Goal: Information Seeking & Learning: Learn about a topic

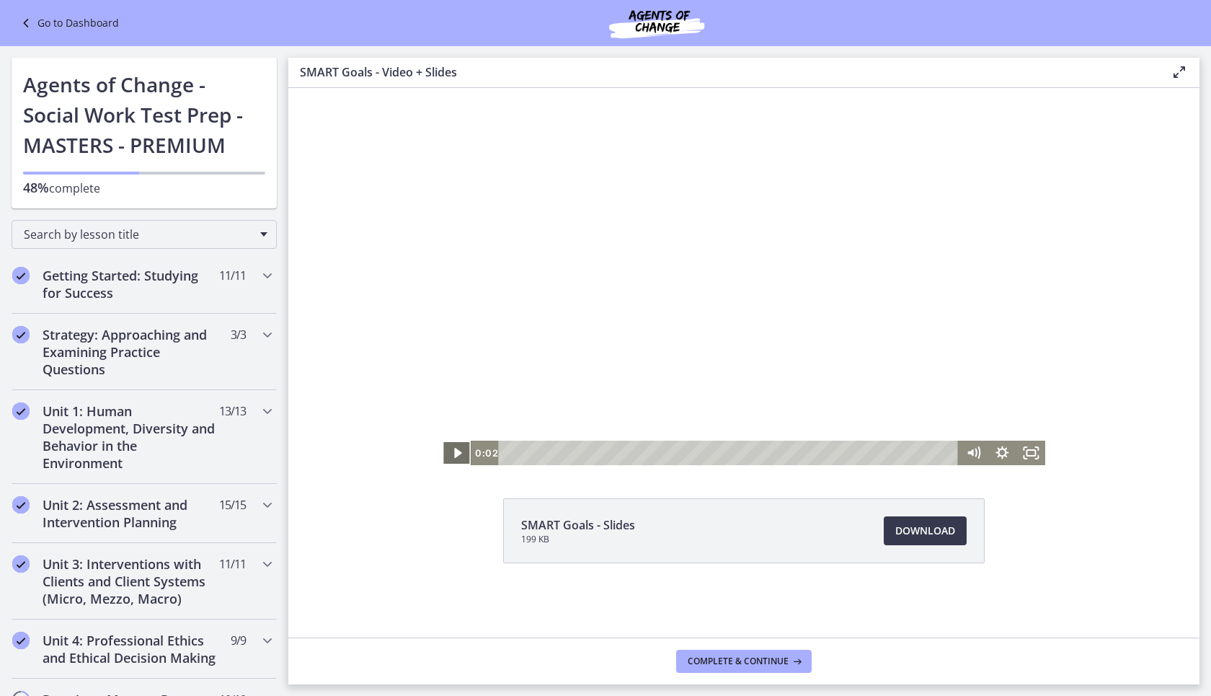
click at [456, 454] on icon "Play Video" at bounding box center [457, 453] width 7 height 10
click at [674, 352] on div at bounding box center [744, 276] width 603 height 377
click at [453, 453] on icon "Play Video" at bounding box center [457, 452] width 29 height 25
drag, startPoint x: 593, startPoint y: 455, endPoint x: 580, endPoint y: 452, distance: 12.6
click at [583, 452] on div "Playbar" at bounding box center [587, 452] width 8 height 8
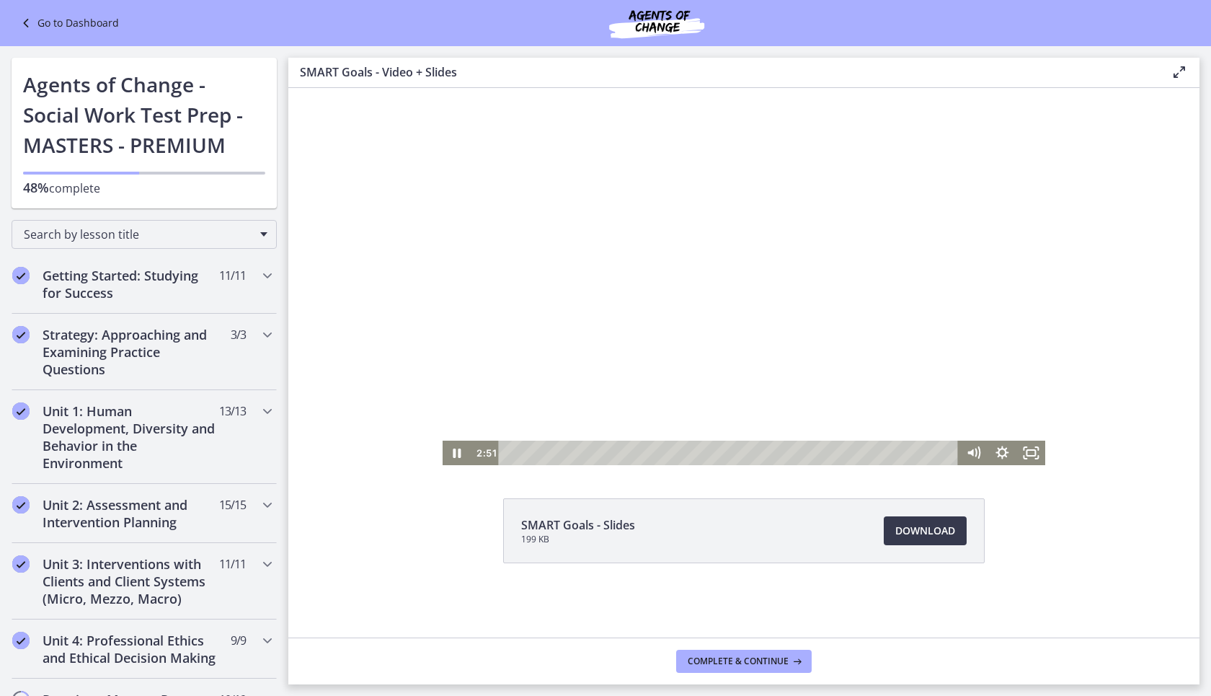
click at [660, 279] on div at bounding box center [744, 276] width 603 height 377
click at [460, 451] on icon "Play Video" at bounding box center [457, 452] width 29 height 25
drag, startPoint x: 686, startPoint y: 450, endPoint x: 672, endPoint y: 450, distance: 14.4
click at [672, 450] on div "Playbar" at bounding box center [674, 452] width 8 height 8
drag, startPoint x: 283, startPoint y: 176, endPoint x: 262, endPoint y: 544, distance: 368.3
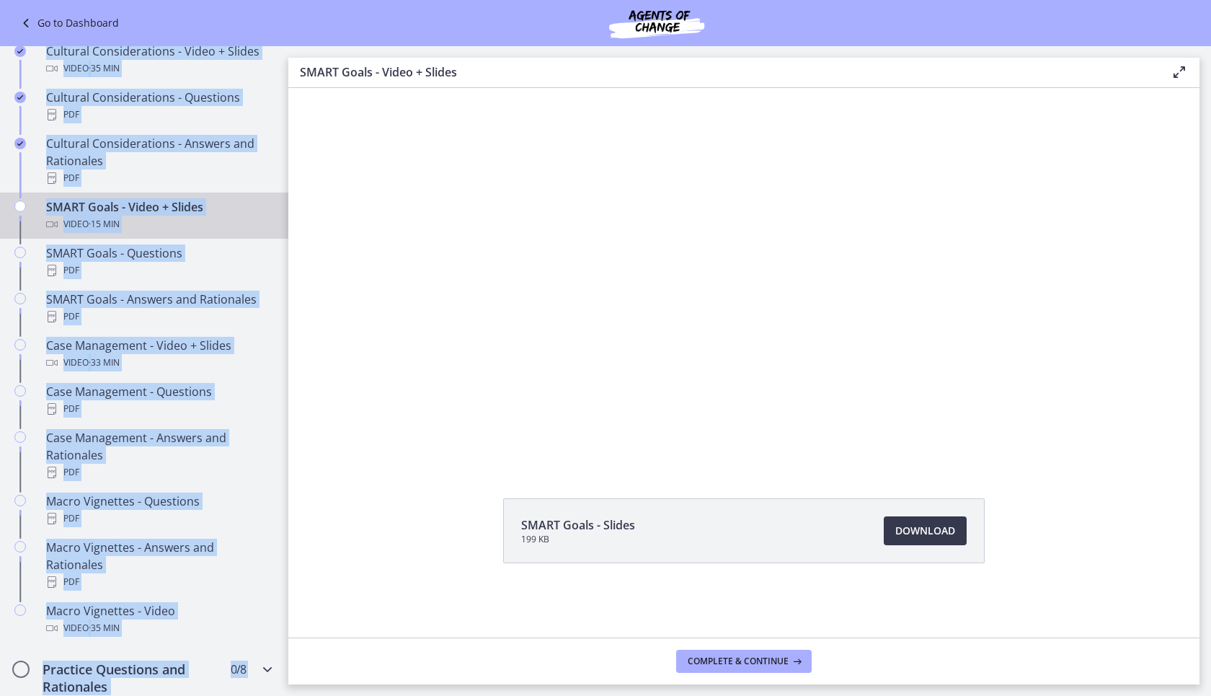
scroll to position [1077, 0]
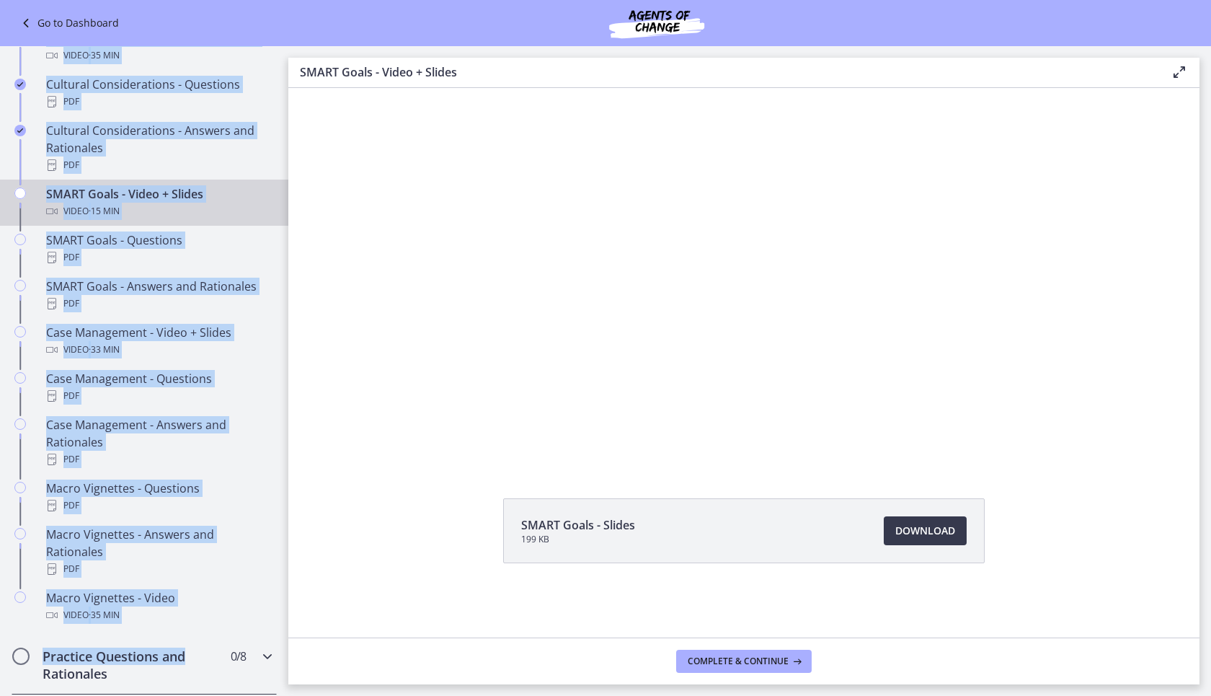
drag, startPoint x: 278, startPoint y: 143, endPoint x: 218, endPoint y: 636, distance: 496.0
click at [218, 636] on div "Go to Dashboard Go to Dashboard Agents of Change - Social Work Test Prep - MAST…" at bounding box center [144, 29] width 288 height 2121
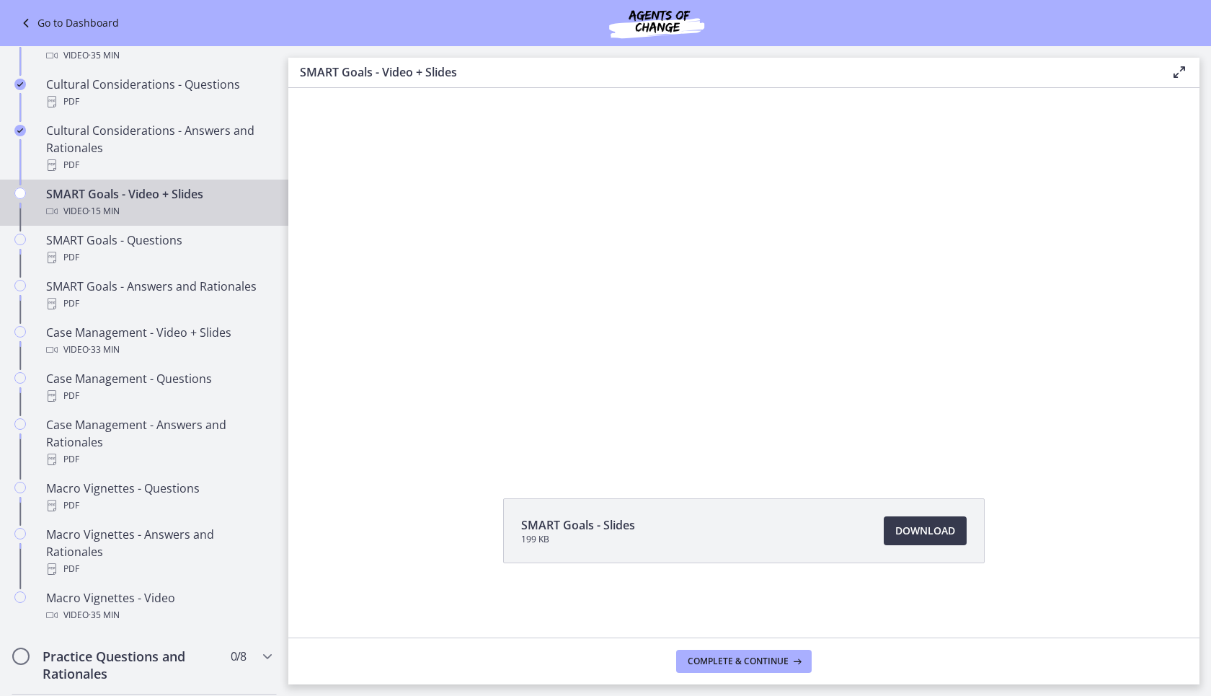
click at [347, 479] on div "SMART Goals - Slides 199 KB Download Opens in a new window" at bounding box center [743, 362] width 911 height 549
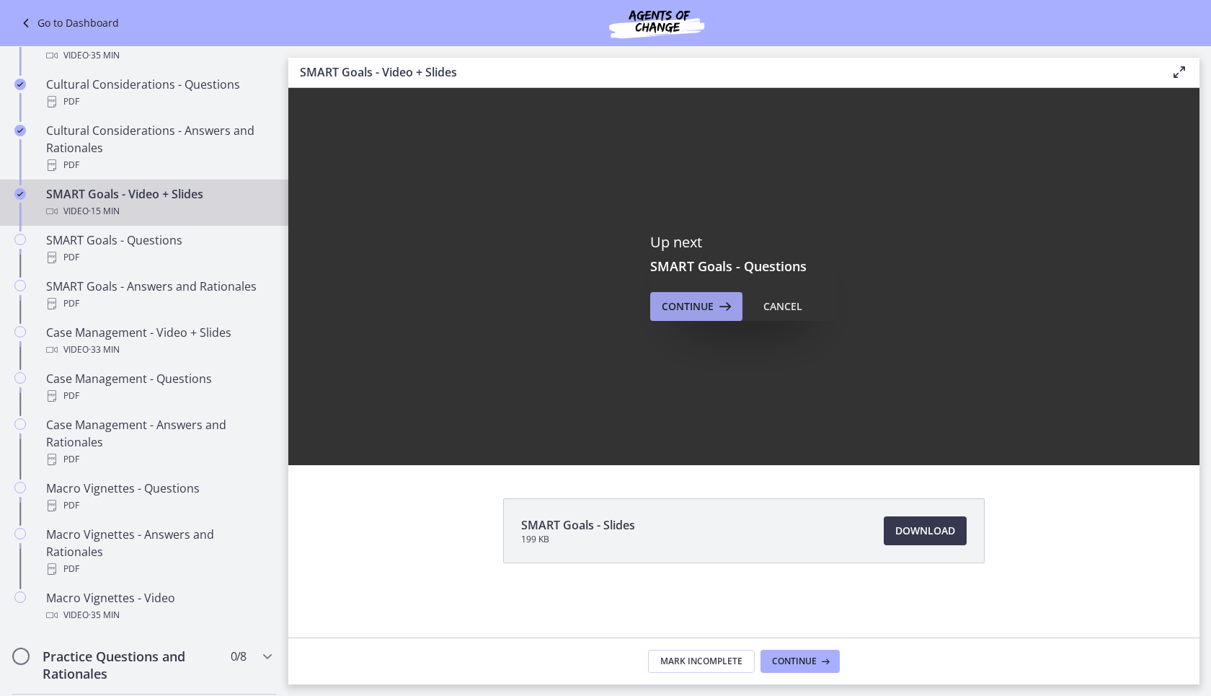
click at [700, 301] on span "Continue" at bounding box center [688, 306] width 52 height 17
